Goal: Transaction & Acquisition: Book appointment/travel/reservation

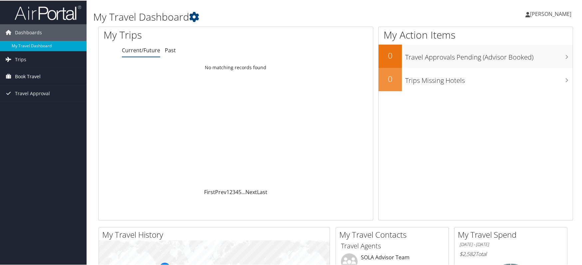
click at [33, 77] on span "Book Travel" at bounding box center [28, 76] width 26 height 17
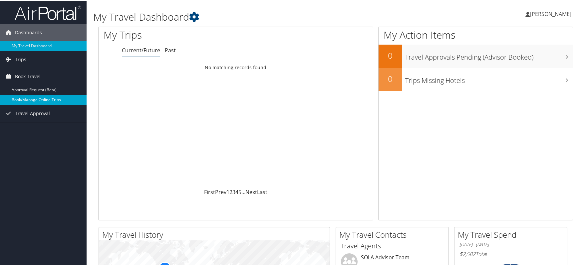
click at [31, 98] on link "Book/Manage Online Trips" at bounding box center [43, 99] width 87 height 10
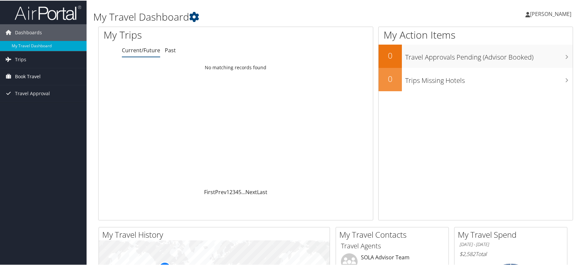
click at [30, 79] on span "Book Travel" at bounding box center [28, 76] width 26 height 17
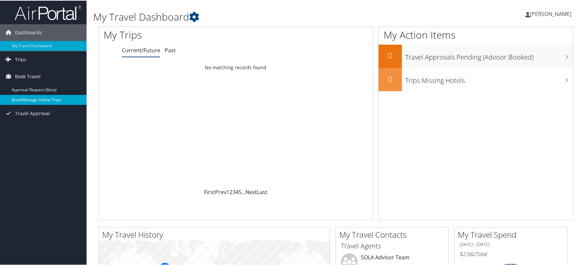
click at [28, 102] on link "Book/Manage Online Trips" at bounding box center [43, 99] width 87 height 10
